Goal: Task Accomplishment & Management: Manage account settings

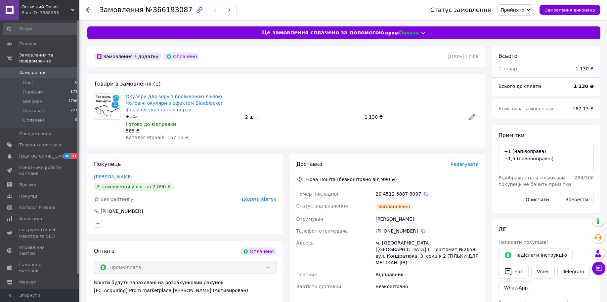
click at [24, 72] on link "Замовлення 0" at bounding box center [40, 72] width 81 height 11
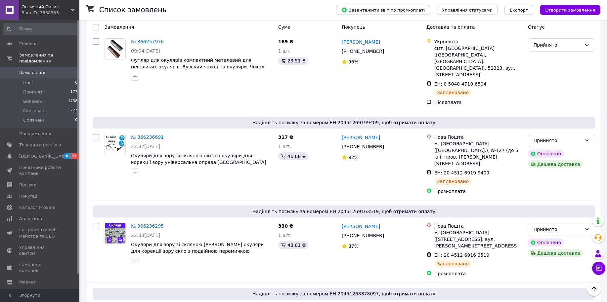
scroll to position [284, 0]
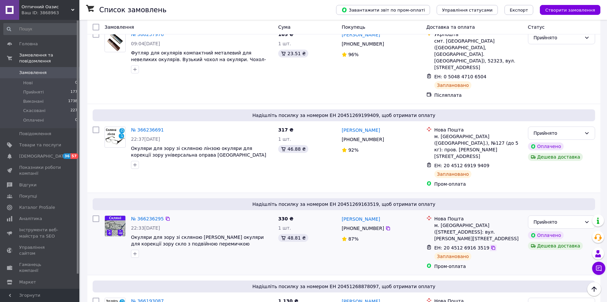
click at [490, 245] on icon at bounding box center [492, 247] width 5 height 5
click at [490, 163] on icon at bounding box center [492, 165] width 5 height 5
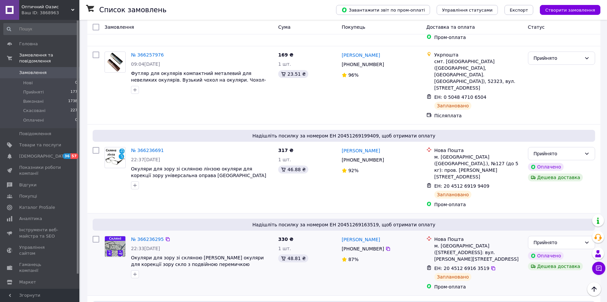
scroll to position [261, 0]
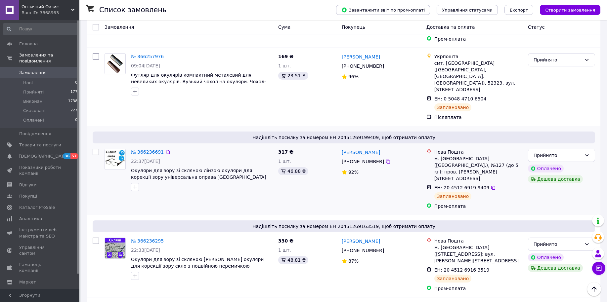
click at [150, 149] on link "№ 366236691" at bounding box center [147, 151] width 33 height 5
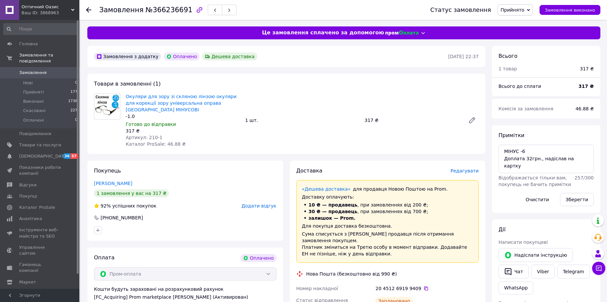
click at [30, 70] on span "Замовлення" at bounding box center [32, 73] width 27 height 6
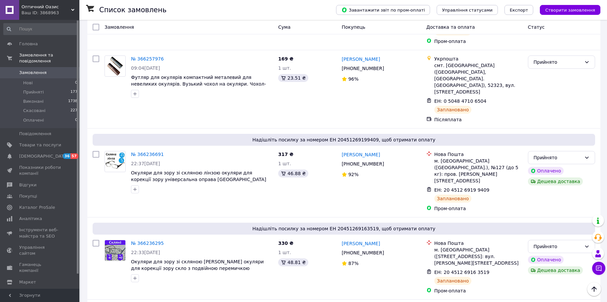
scroll to position [230, 0]
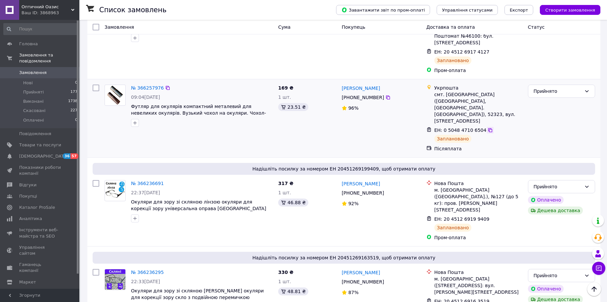
click at [488, 128] on icon at bounding box center [490, 130] width 4 height 4
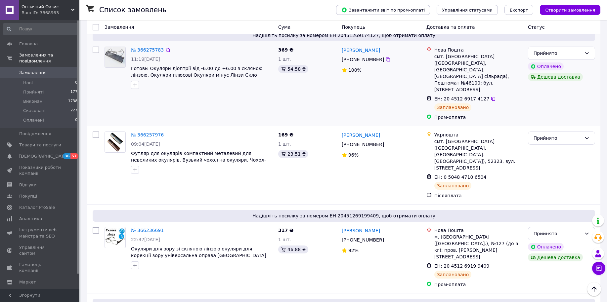
scroll to position [179, 0]
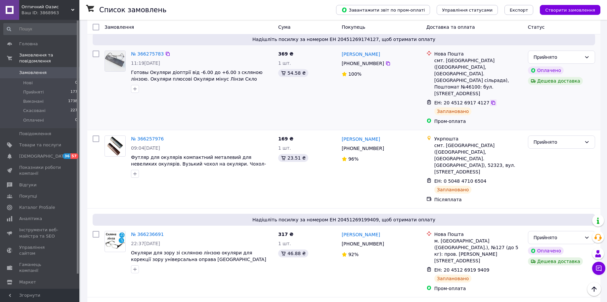
click at [491, 101] on icon at bounding box center [493, 103] width 4 height 4
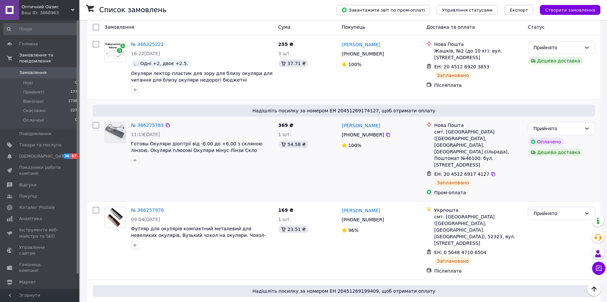
scroll to position [105, 0]
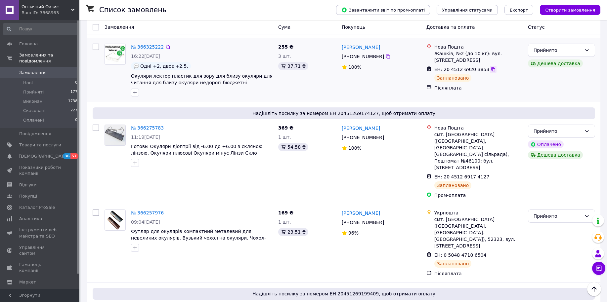
click at [491, 67] on icon at bounding box center [493, 69] width 4 height 4
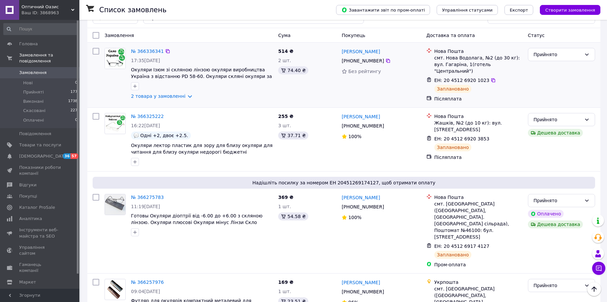
scroll to position [0, 0]
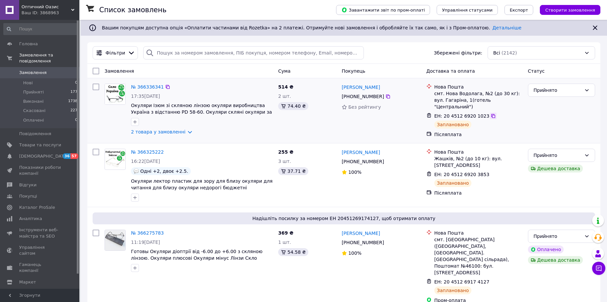
click at [490, 113] on icon at bounding box center [492, 115] width 5 height 5
click at [148, 85] on link "№ 366336341" at bounding box center [147, 86] width 33 height 5
